Goal: Transaction & Acquisition: Purchase product/service

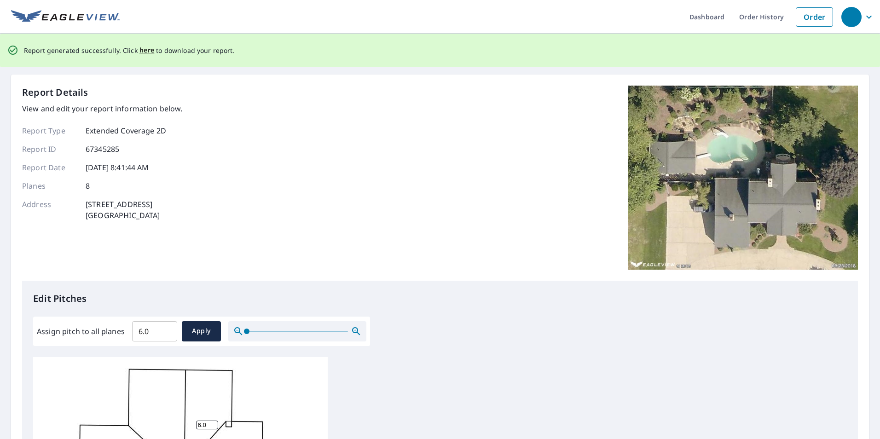
scroll to position [9, 0]
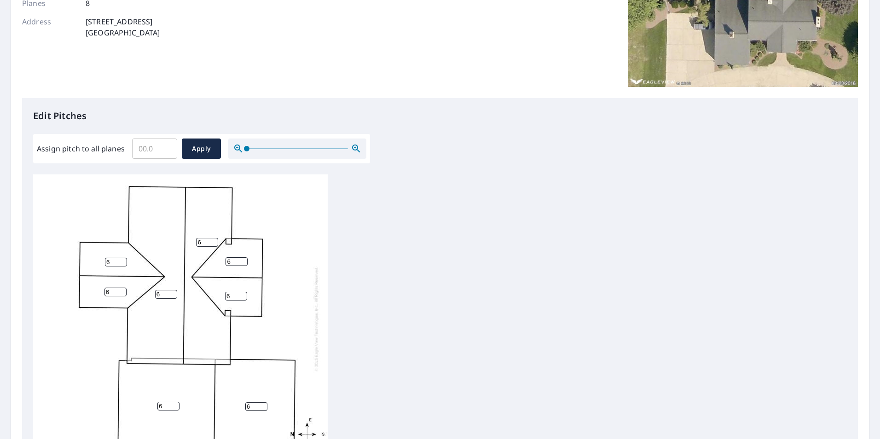
scroll to position [184, 0]
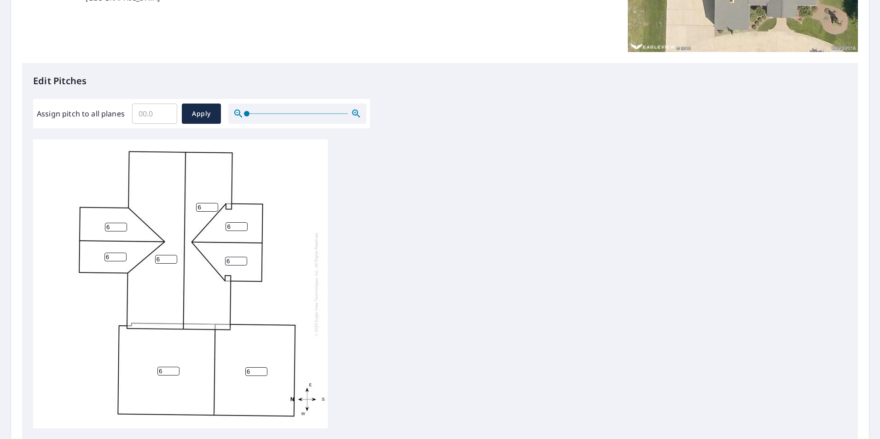
click at [161, 115] on input "Assign pitch to all planes" at bounding box center [154, 114] width 45 height 26
type input "5"
click at [208, 115] on span "Apply" at bounding box center [201, 114] width 24 height 12
type input "5"
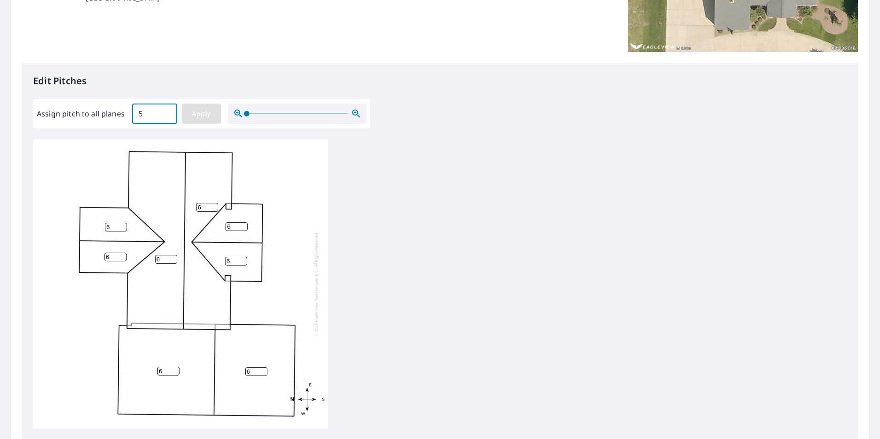
type input "5"
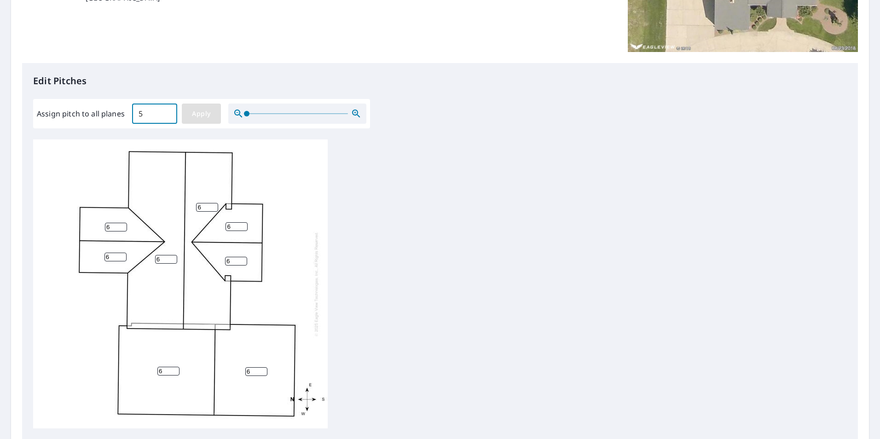
type input "5"
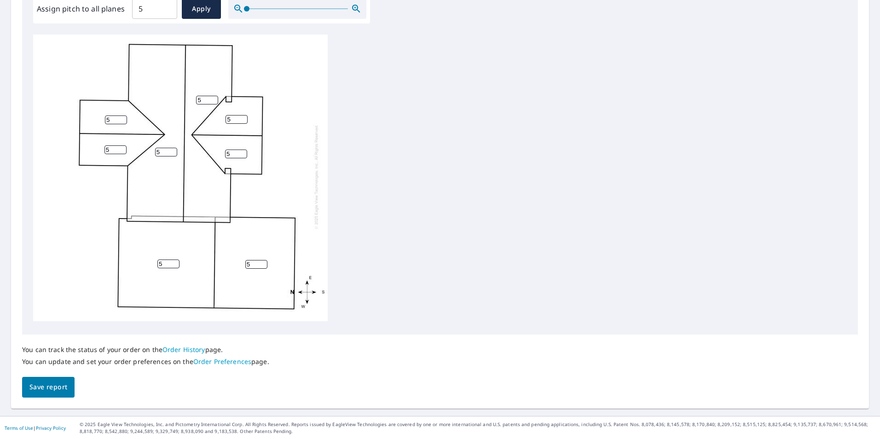
scroll to position [289, 0]
click at [61, 386] on span "Save report" at bounding box center [48, 387] width 38 height 12
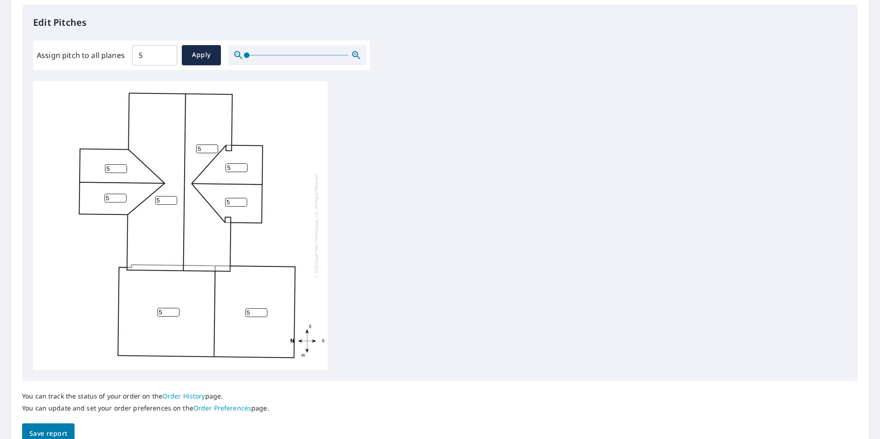
scroll to position [0, 0]
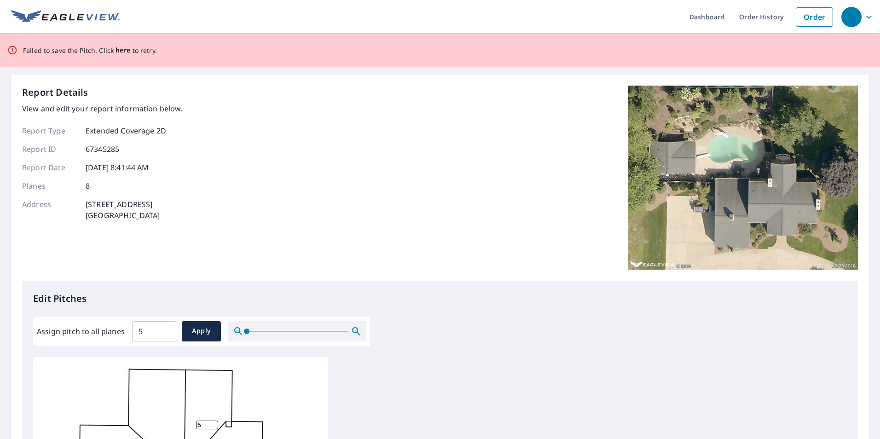
click at [121, 51] on span "here" at bounding box center [122, 51] width 15 height 12
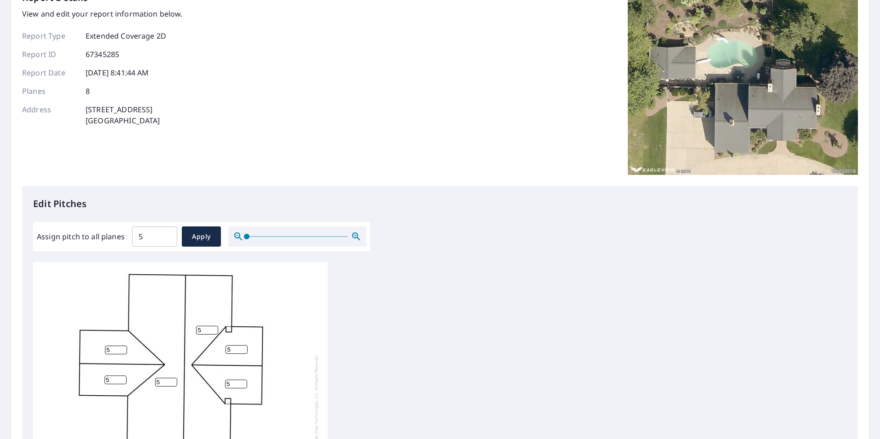
scroll to position [276, 0]
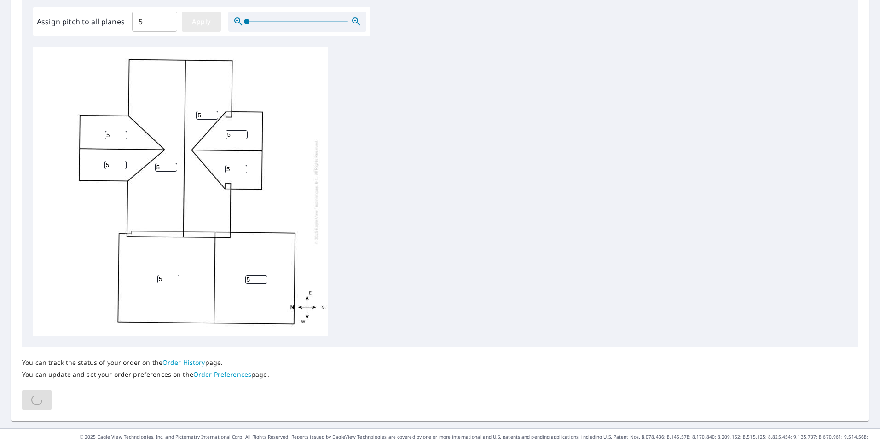
click at [207, 19] on span "Apply" at bounding box center [201, 22] width 24 height 12
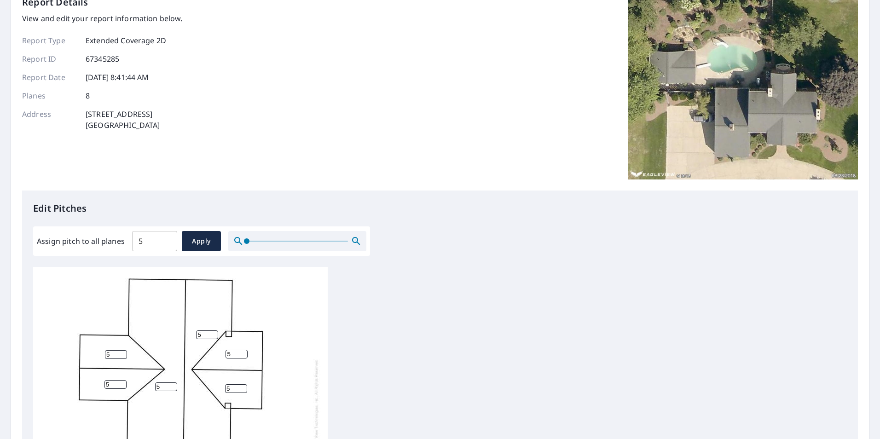
scroll to position [13, 0]
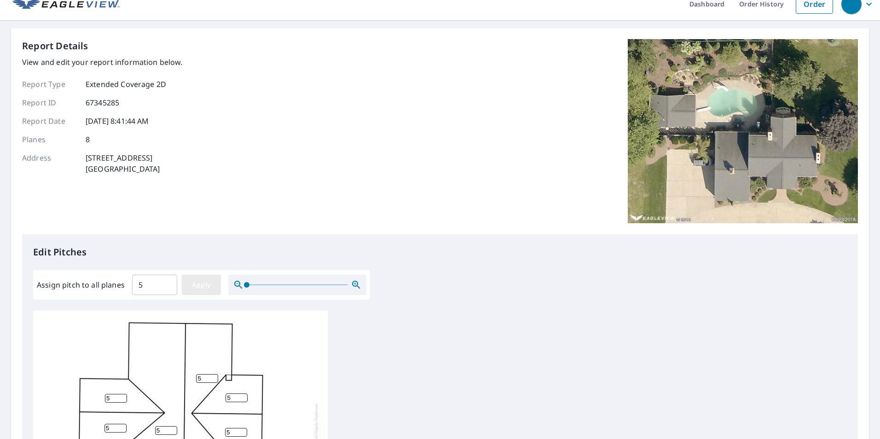
click at [203, 287] on span "Apply" at bounding box center [201, 285] width 24 height 12
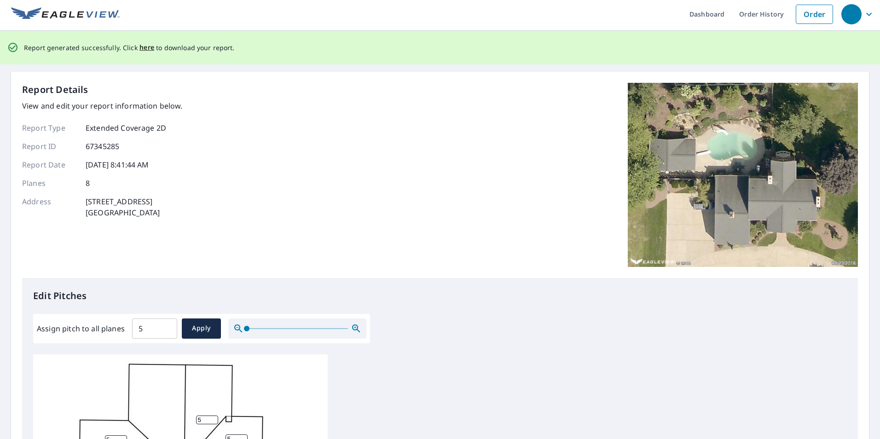
scroll to position [0, 0]
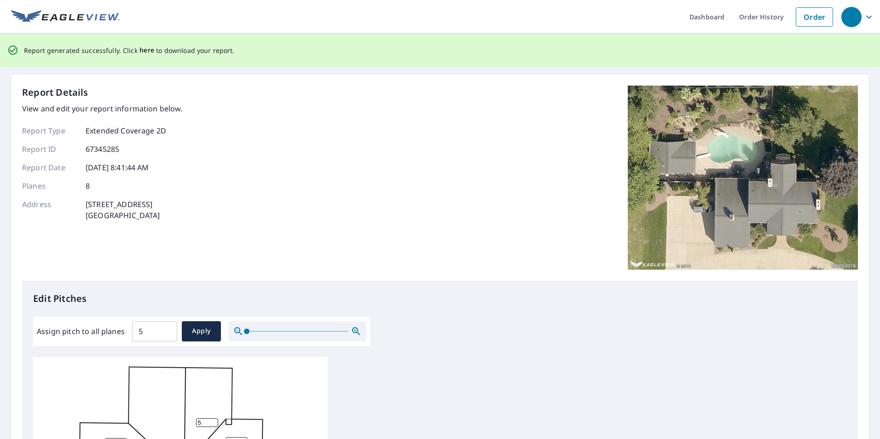
click at [143, 50] on span "here" at bounding box center [146, 51] width 15 height 12
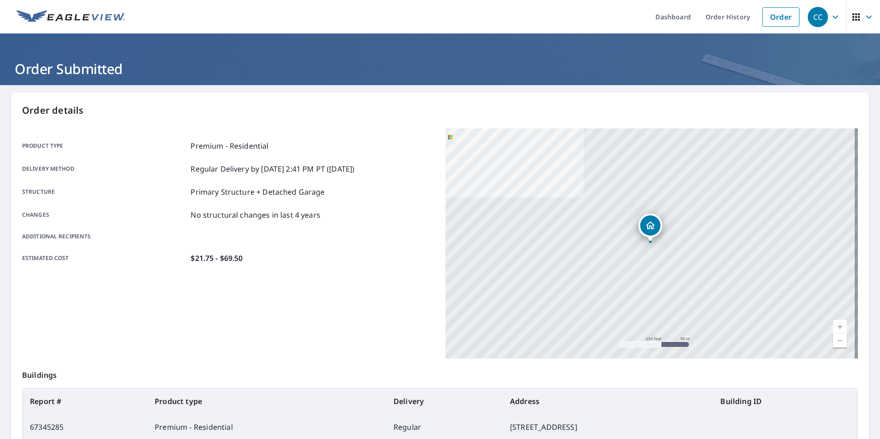
scroll to position [72, 0]
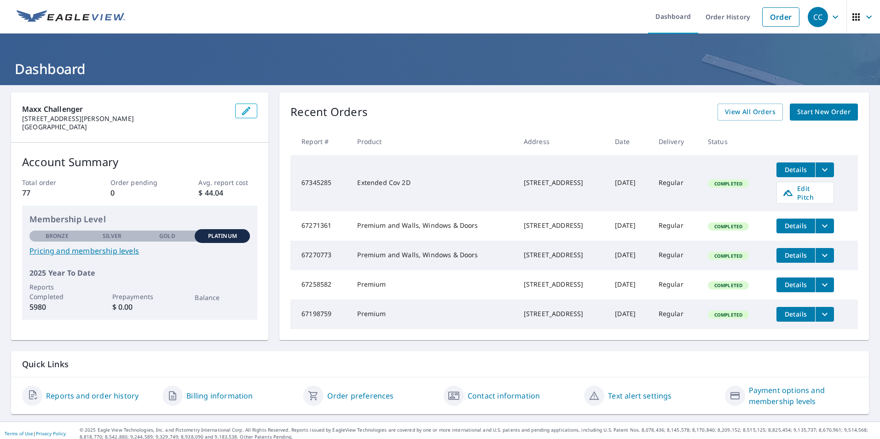
click at [822, 170] on icon "filesDropdownBtn-67345285" at bounding box center [824, 169] width 11 height 11
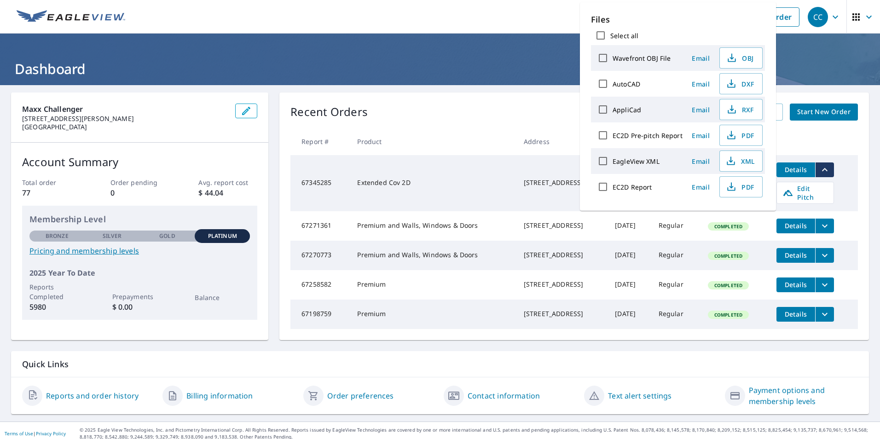
click at [822, 170] on icon "filesDropdownBtn-67345285" at bounding box center [824, 169] width 11 height 11
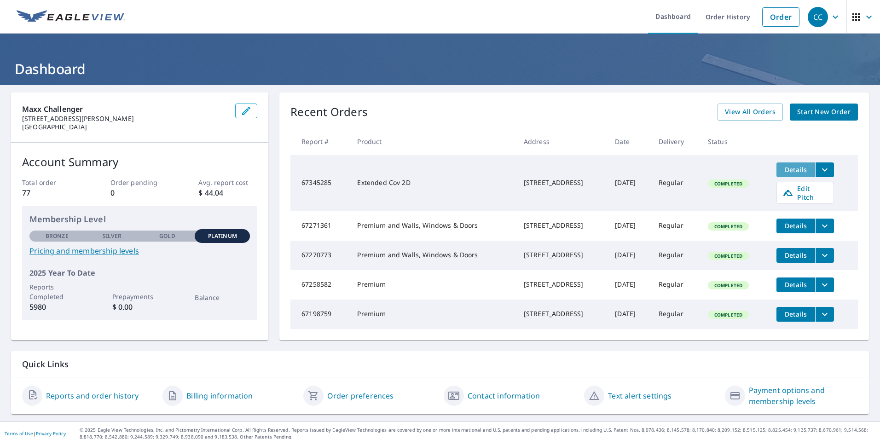
click at [799, 170] on span "Details" at bounding box center [796, 169] width 28 height 9
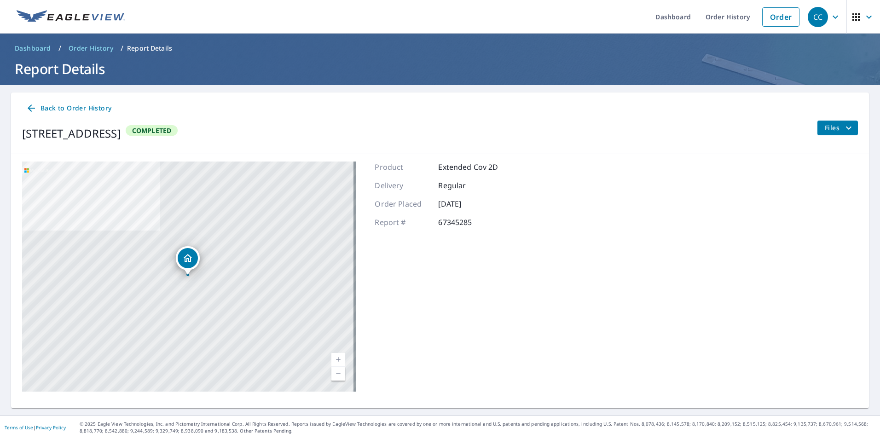
click at [831, 128] on span "Files" at bounding box center [838, 127] width 29 height 11
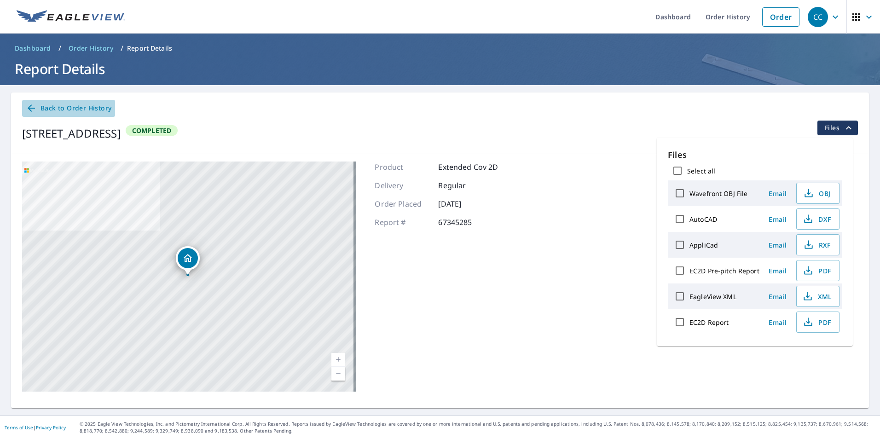
click at [37, 104] on span "Back to Order History" at bounding box center [69, 109] width 86 height 12
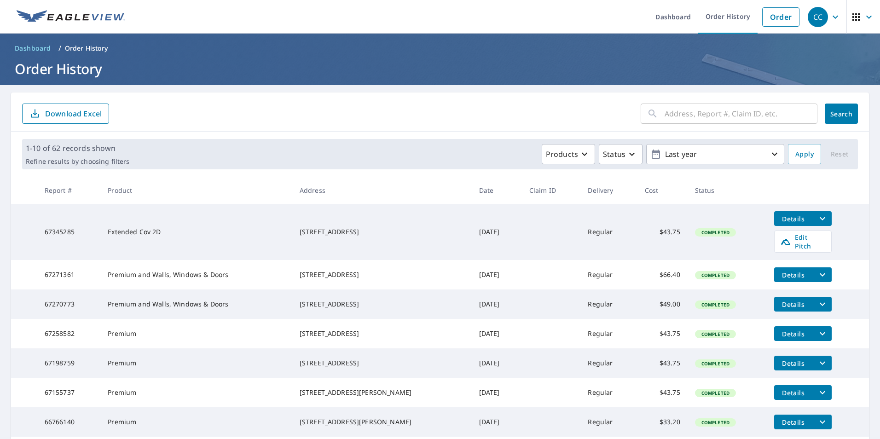
drag, startPoint x: 375, startPoint y: 235, endPoint x: 300, endPoint y: 224, distance: 75.2
click at [300, 227] on div "1200 Golfview Dr Iron Mountain, MI 49801" at bounding box center [381, 231] width 165 height 9
copy div "1200 Golfview Dr Iron Mountain, MI 49801"
paste input "1200 Golfview Dr Iron Mountain, MI 49801"
type input "1200 Golfview Dr Iron Mountain, MI 49801"
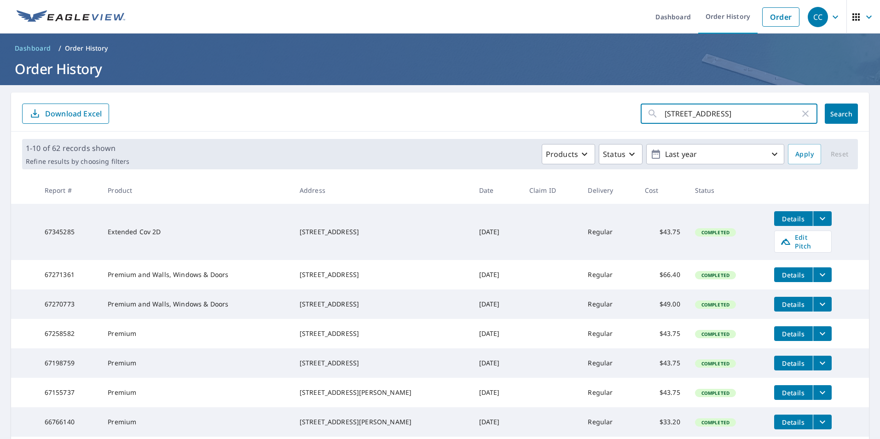
scroll to position [0, 14]
click button "Search" at bounding box center [840, 114] width 33 height 20
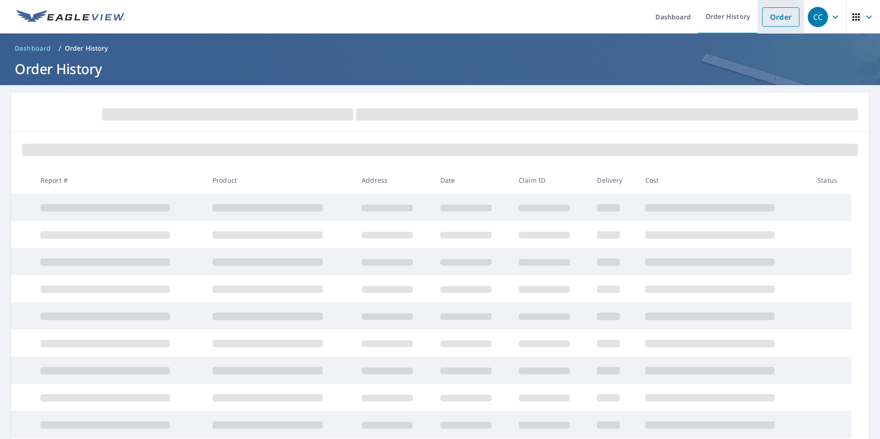
click at [781, 17] on link "Order" at bounding box center [780, 16] width 37 height 19
click at [769, 14] on link "Order" at bounding box center [780, 16] width 37 height 19
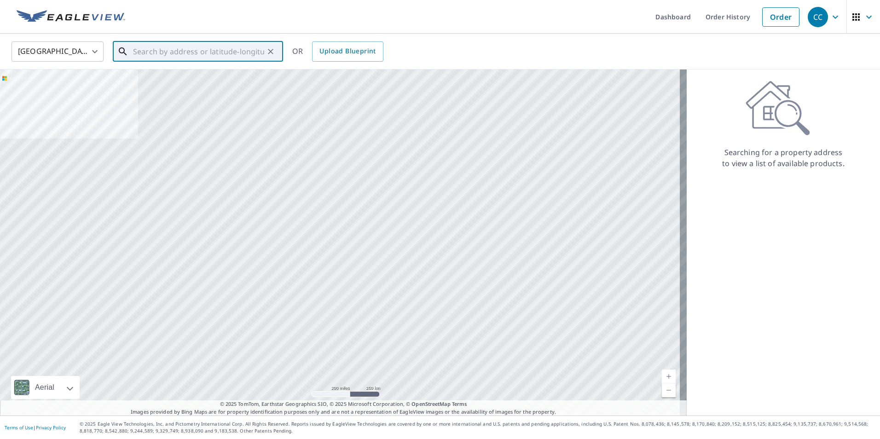
paste input "1200 Golfview Dr Iron Mountain, MI 49801"
type input "1200 Golfview Dr Iron Mountain, MI 49801"
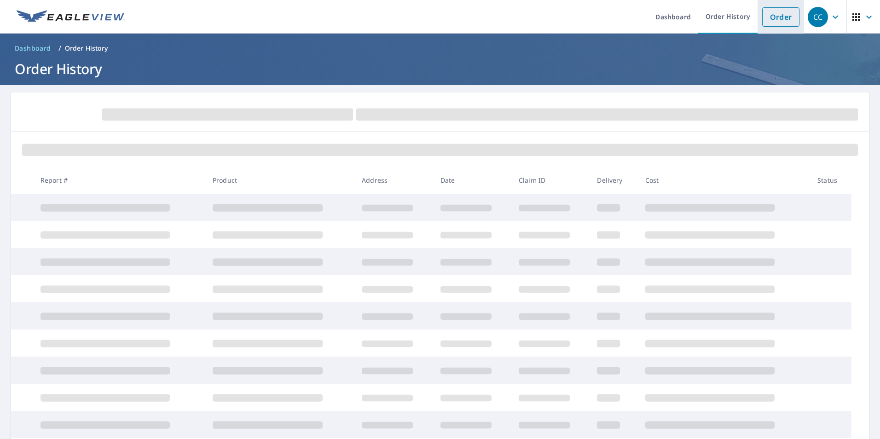
click at [771, 15] on link "Order" at bounding box center [780, 16] width 37 height 19
drag, startPoint x: 174, startPoint y: 54, endPoint x: 576, endPoint y: 24, distance: 403.6
click at [576, 24] on ul "Dashboard Order History Order" at bounding box center [467, 17] width 673 height 34
click at [764, 19] on link "Order" at bounding box center [780, 16] width 37 height 19
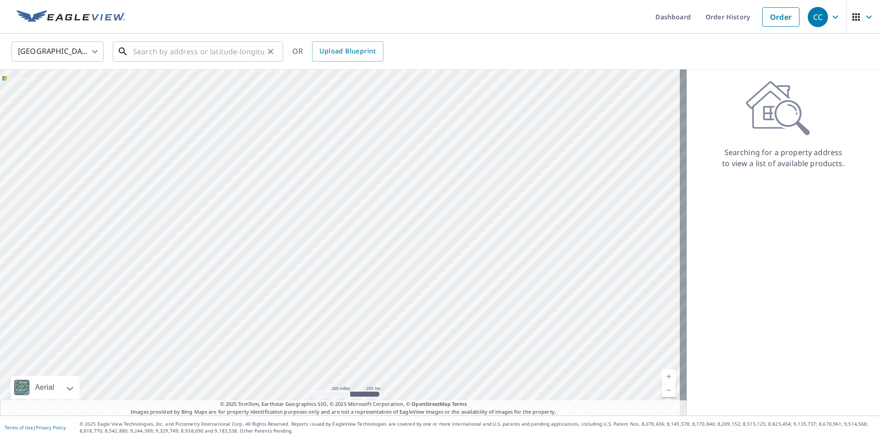
click at [210, 55] on input "text" at bounding box center [198, 52] width 131 height 26
paste input "1200 Golfview Dr Iron Mountain, MI 49801"
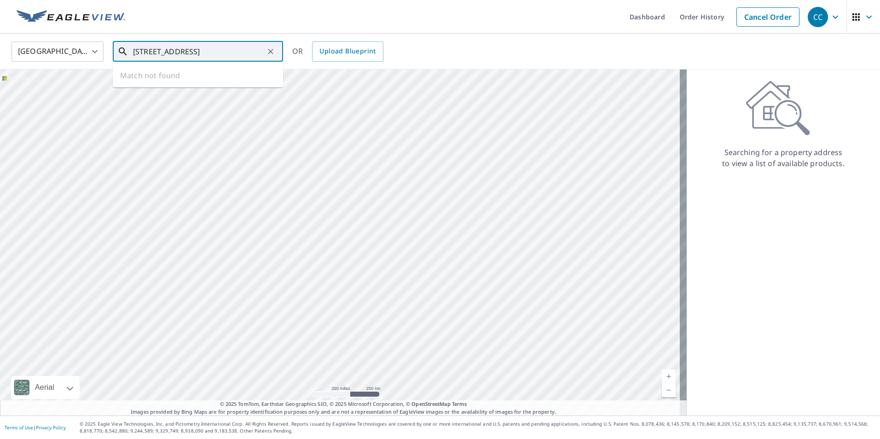
scroll to position [0, 18]
click at [197, 86] on p "[GEOGRAPHIC_DATA]" at bounding box center [203, 88] width 144 height 9
type input "1200 Golfview Dr Iron Mountain, MI 49801"
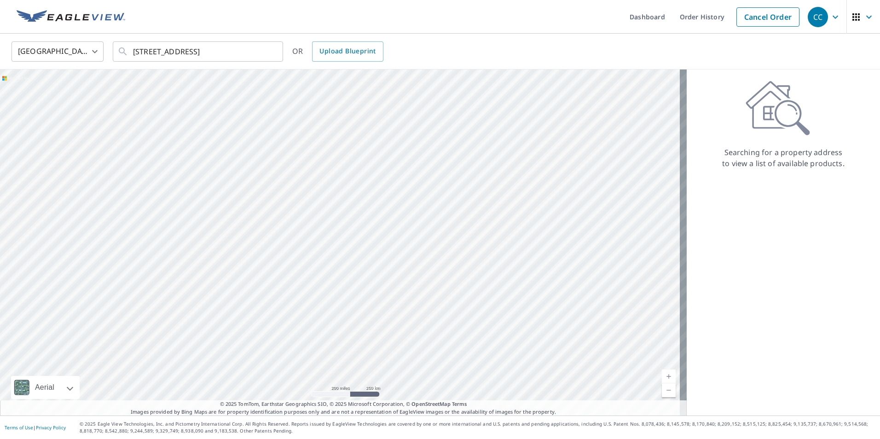
scroll to position [0, 0]
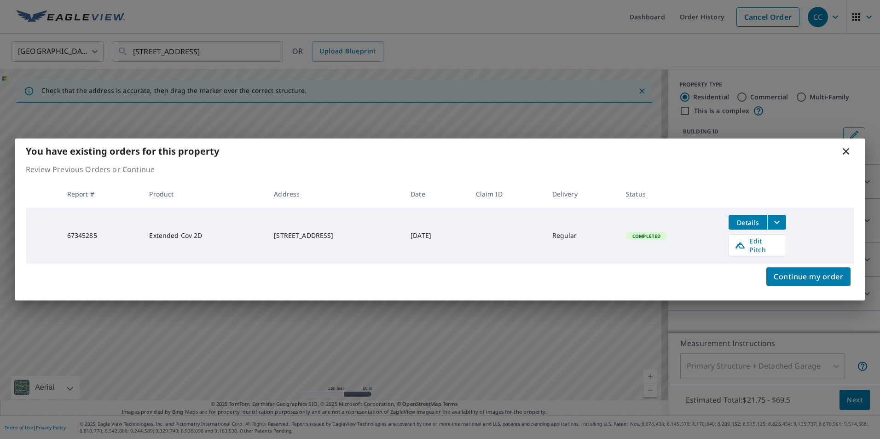
click at [846, 154] on icon at bounding box center [845, 151] width 6 height 6
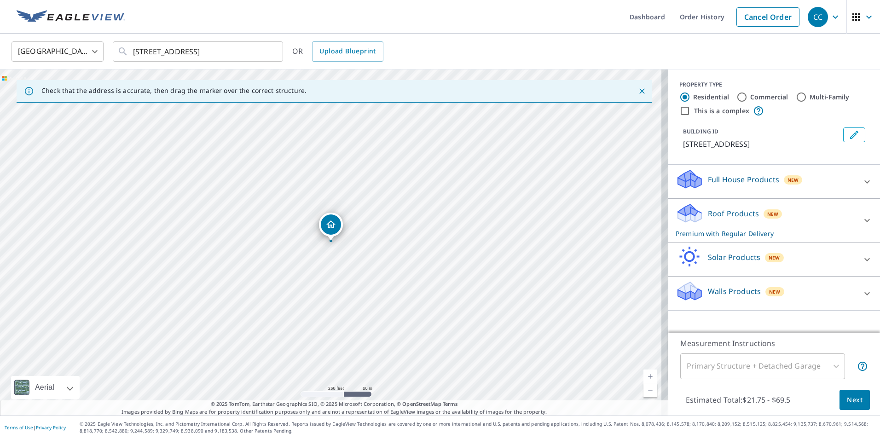
click at [643, 378] on link "Current Level 17, Zoom In" at bounding box center [650, 376] width 14 height 14
click at [643, 378] on link "Current Level 18, Zoom In" at bounding box center [650, 376] width 14 height 14
click at [643, 378] on link "Current Level 19, Zoom In" at bounding box center [650, 376] width 14 height 14
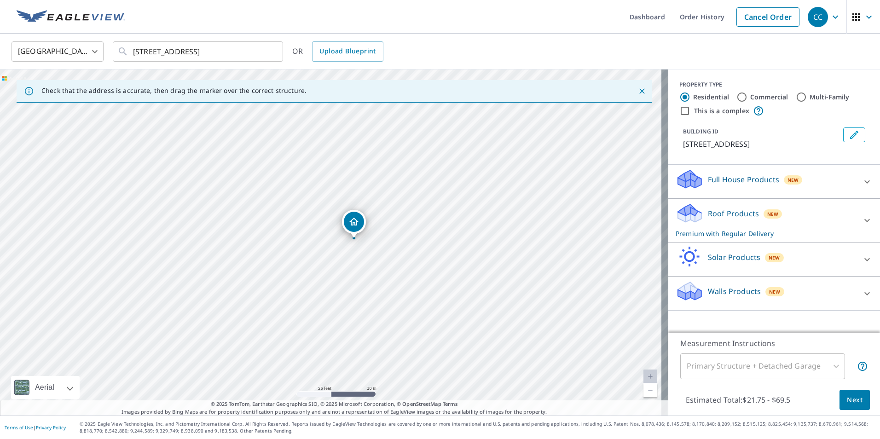
drag, startPoint x: 331, startPoint y: 231, endPoint x: 354, endPoint y: 229, distance: 23.2
drag, startPoint x: 334, startPoint y: 224, endPoint x: 343, endPoint y: 224, distance: 8.7
click at [861, 184] on icon at bounding box center [866, 181] width 11 height 11
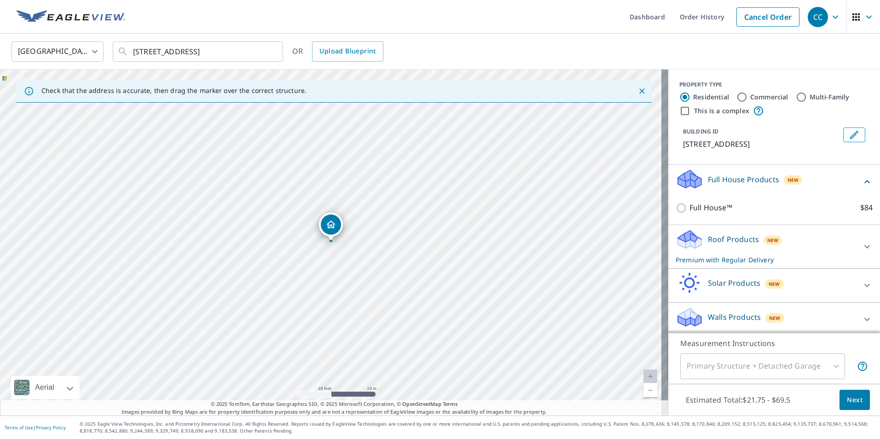
click at [857, 184] on div "Full House Products New" at bounding box center [773, 181] width 197 height 26
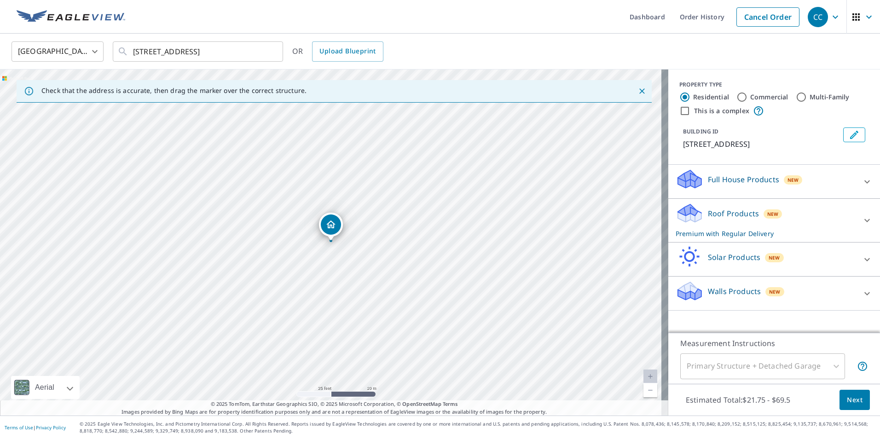
click at [843, 224] on div "Roof Products New Premium with Regular Delivery" at bounding box center [765, 220] width 180 height 36
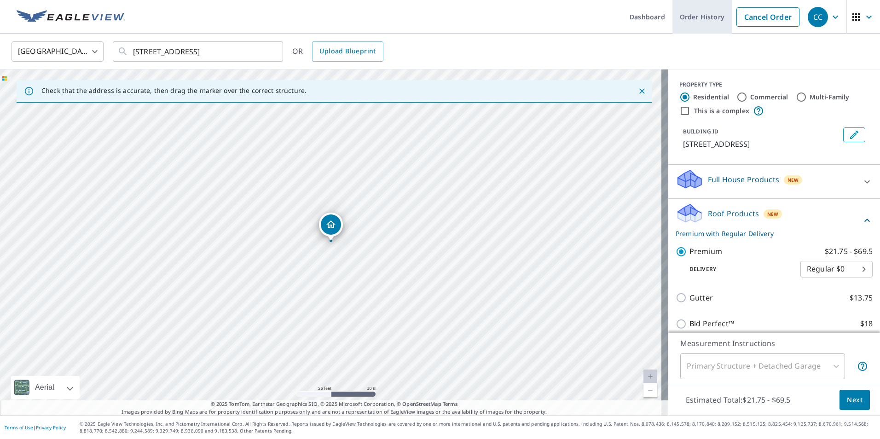
drag, startPoint x: 694, startPoint y: 17, endPoint x: 730, endPoint y: 30, distance: 38.3
click at [694, 17] on link "Order History" at bounding box center [701, 17] width 59 height 34
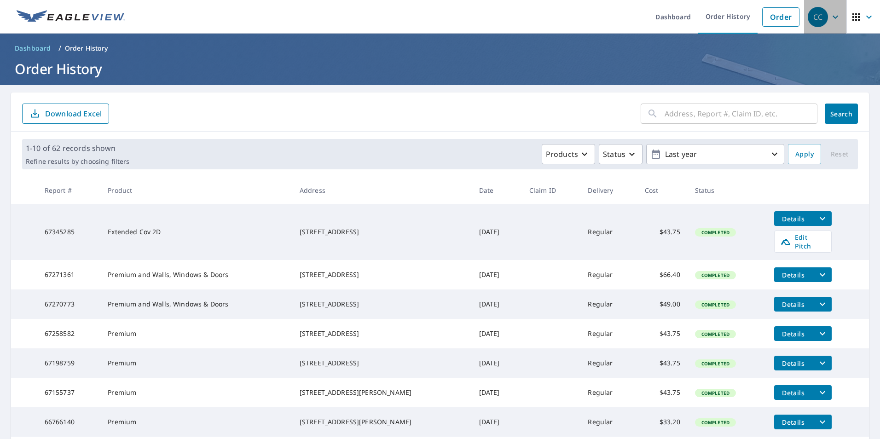
click at [829, 17] on icon "button" at bounding box center [834, 17] width 11 height 11
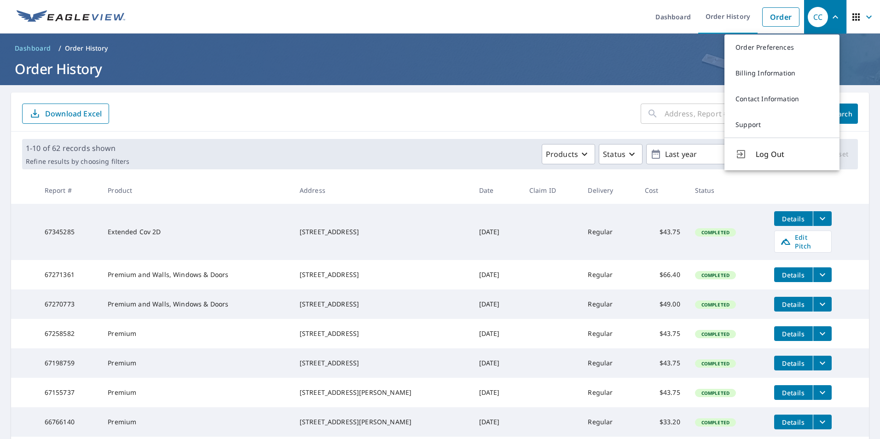
click at [543, 18] on ul "Dashboard Order History Order" at bounding box center [467, 17] width 673 height 34
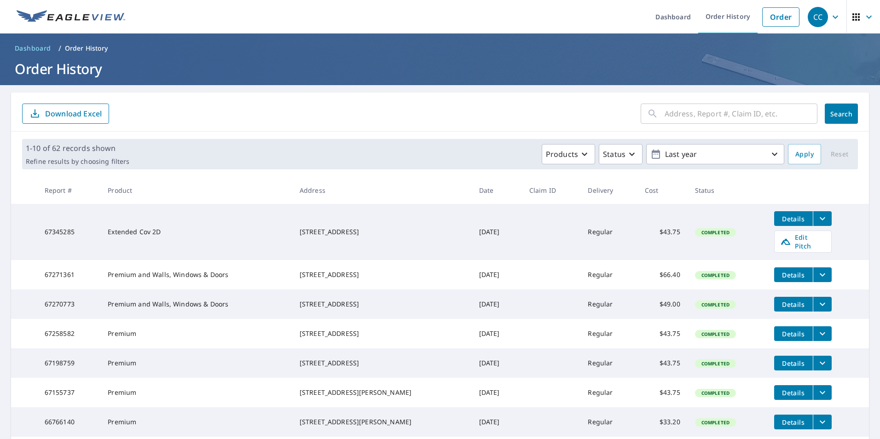
click at [829, 15] on icon "button" at bounding box center [834, 17] width 11 height 11
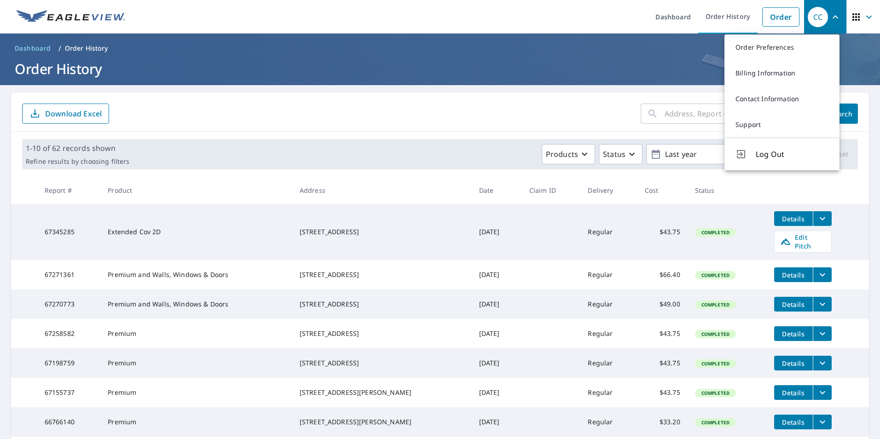
click at [459, 123] on form "​ Search Download Excel" at bounding box center [439, 114] width 835 height 20
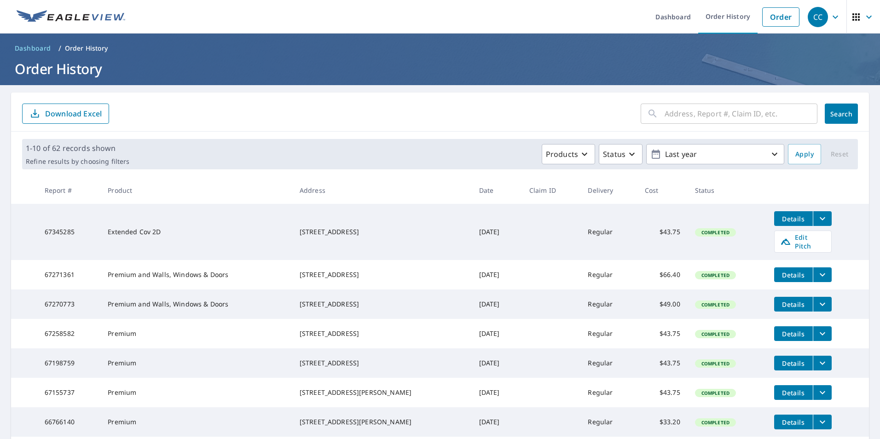
click at [817, 220] on icon "filesDropdownBtn-67345285" at bounding box center [822, 218] width 11 height 11
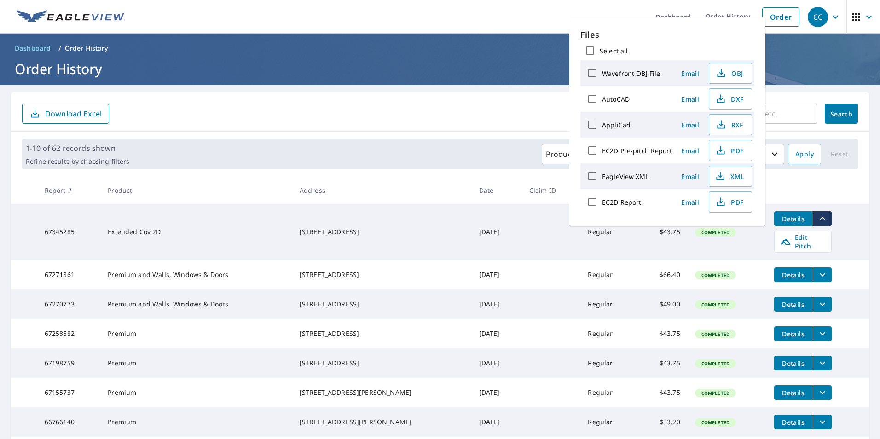
click at [817, 220] on icon "filesDropdownBtn-67345285" at bounding box center [822, 218] width 11 height 11
